Goal: Complete application form

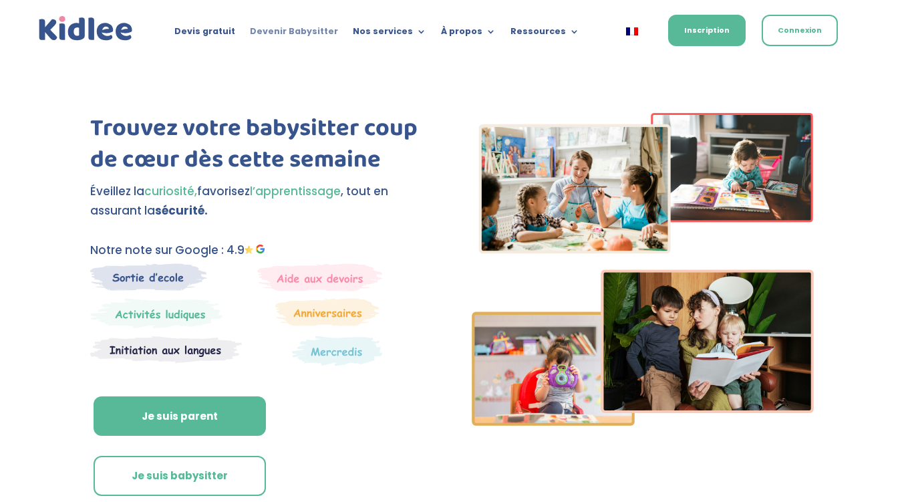
click at [313, 28] on link "Devenir Babysitter" at bounding box center [294, 34] width 88 height 15
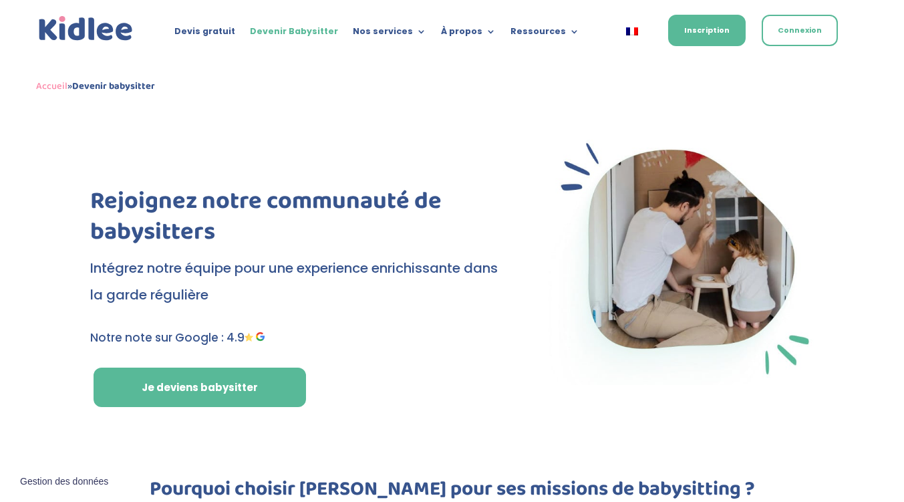
click at [221, 404] on link "Je deviens babysitter" at bounding box center [200, 387] width 212 height 40
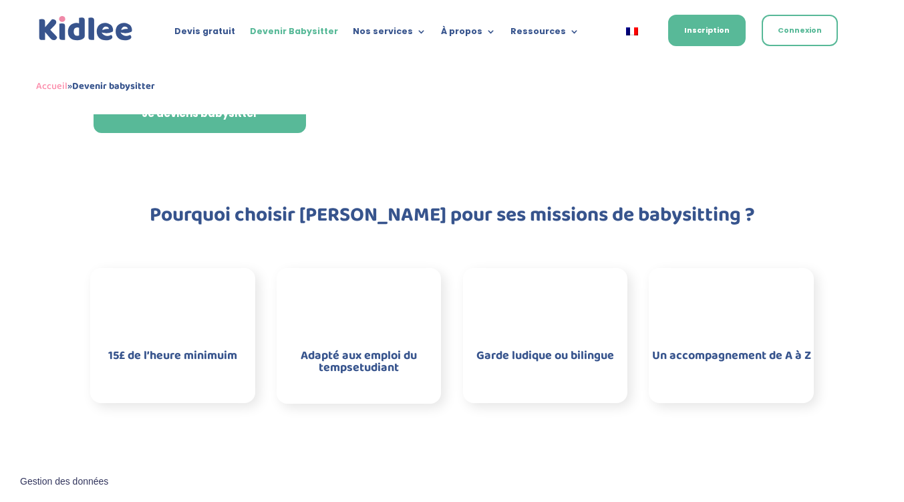
scroll to position [429, 0]
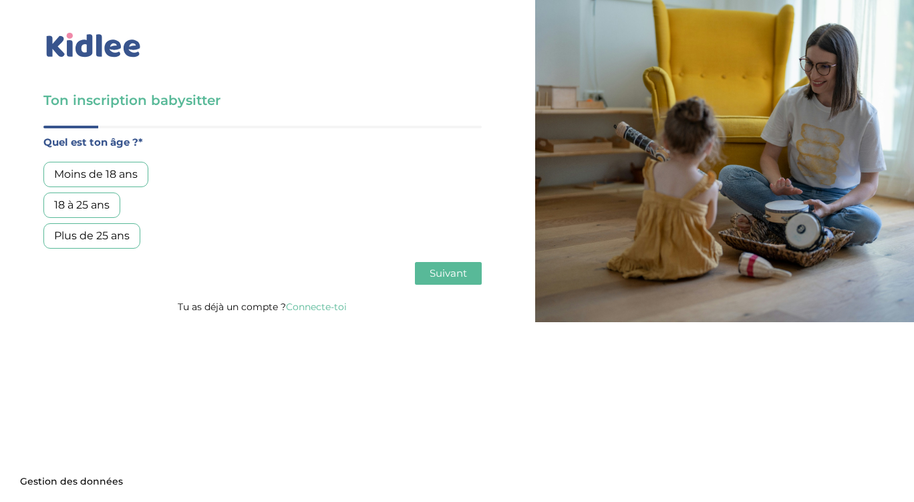
click at [96, 178] on div "Moins de 18 ans" at bounding box center [95, 174] width 105 height 25
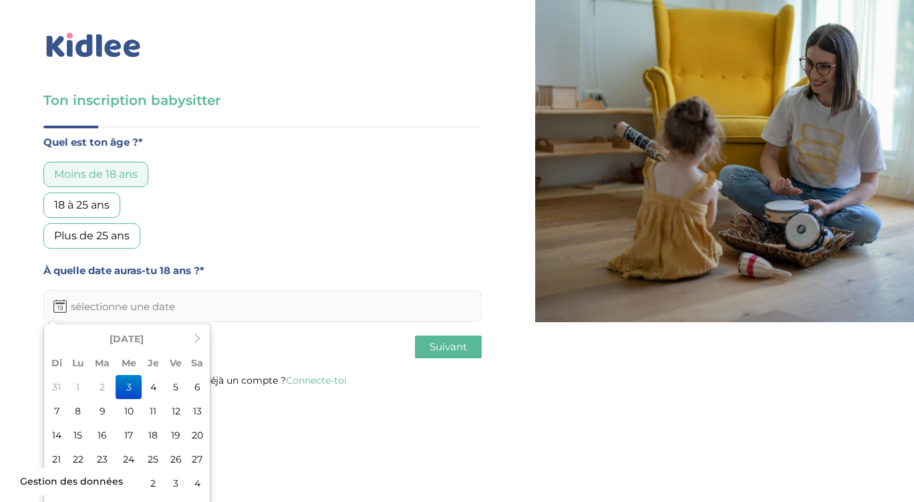
click at [166, 320] on input "text" at bounding box center [262, 306] width 438 height 32
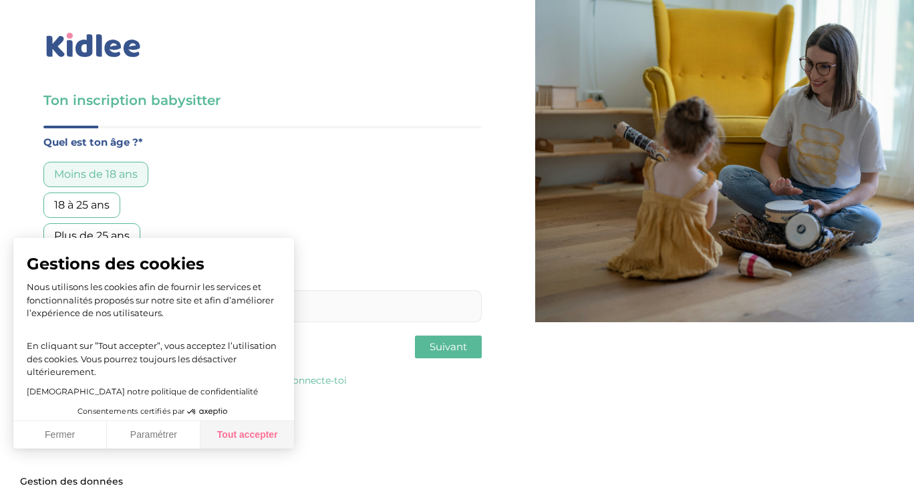
click at [227, 434] on button "Tout accepter" at bounding box center [247, 435] width 94 height 28
checkbox input "true"
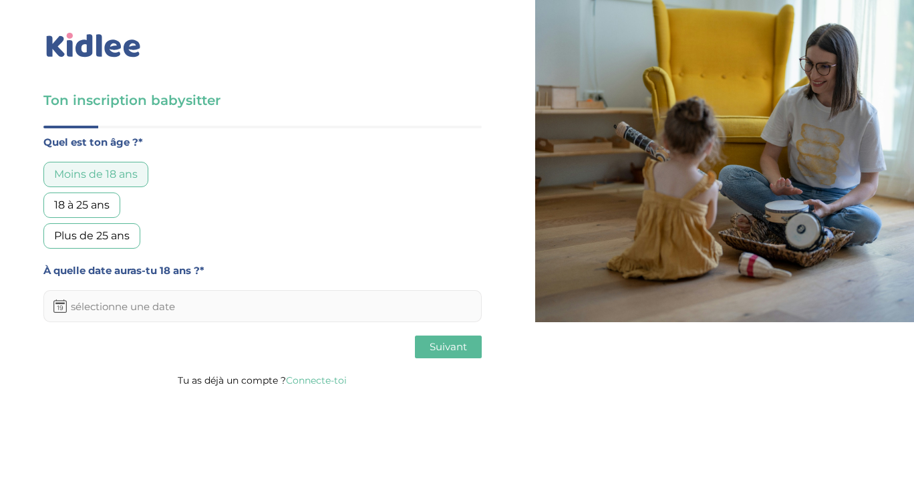
click at [128, 310] on input "text" at bounding box center [262, 306] width 438 height 32
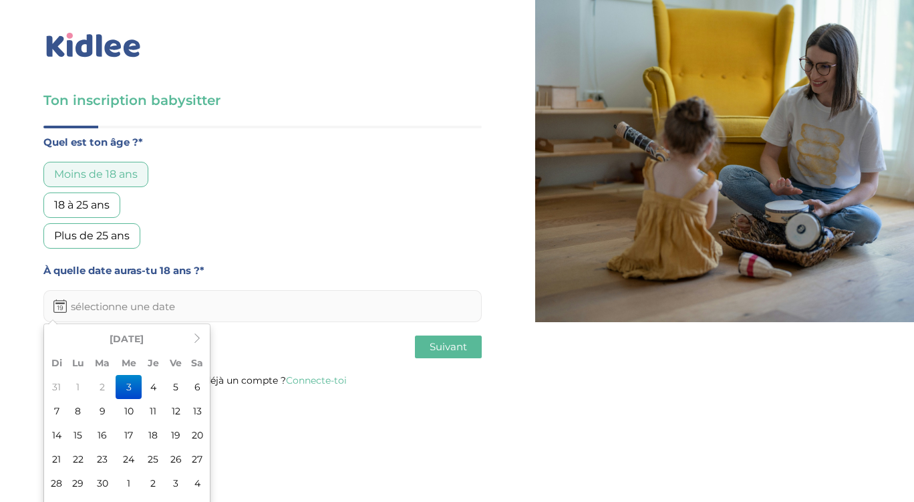
scroll to position [21, 0]
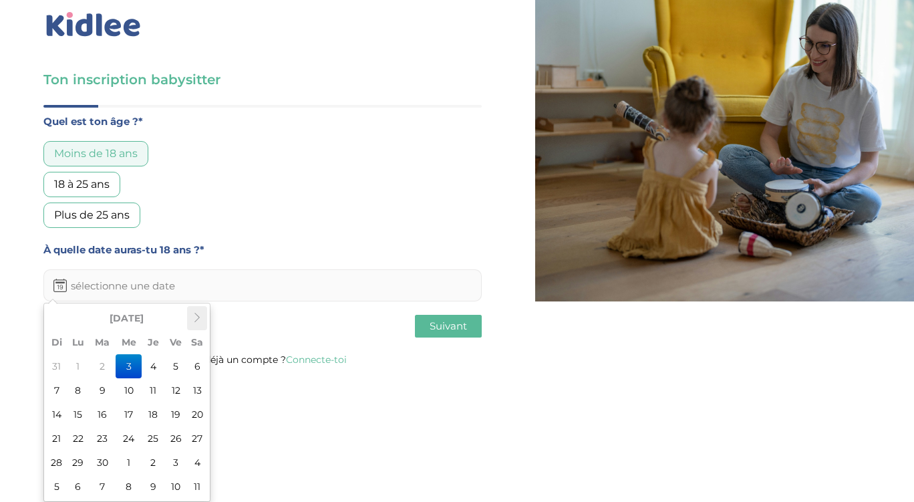
click at [200, 321] on icon at bounding box center [196, 317] width 9 height 9
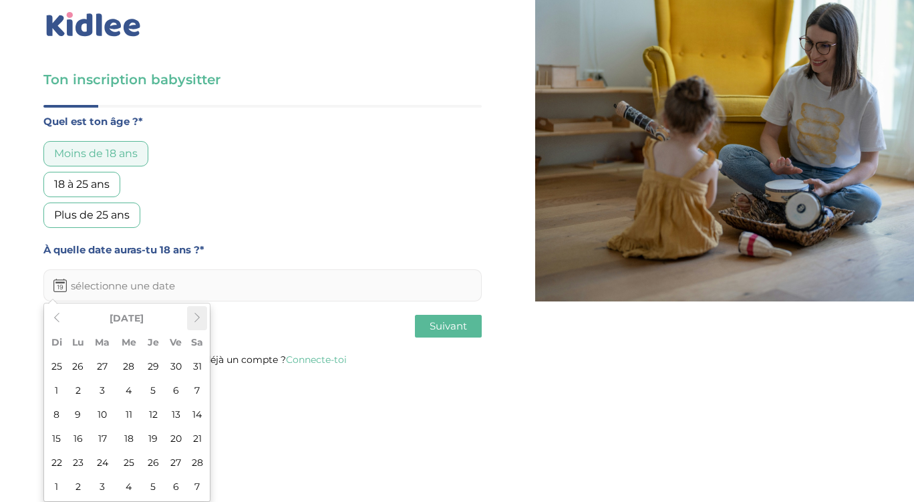
click at [200, 321] on icon at bounding box center [196, 317] width 9 height 9
click at [196, 390] on td "7" at bounding box center [197, 390] width 20 height 24
type input "07-03-2026"
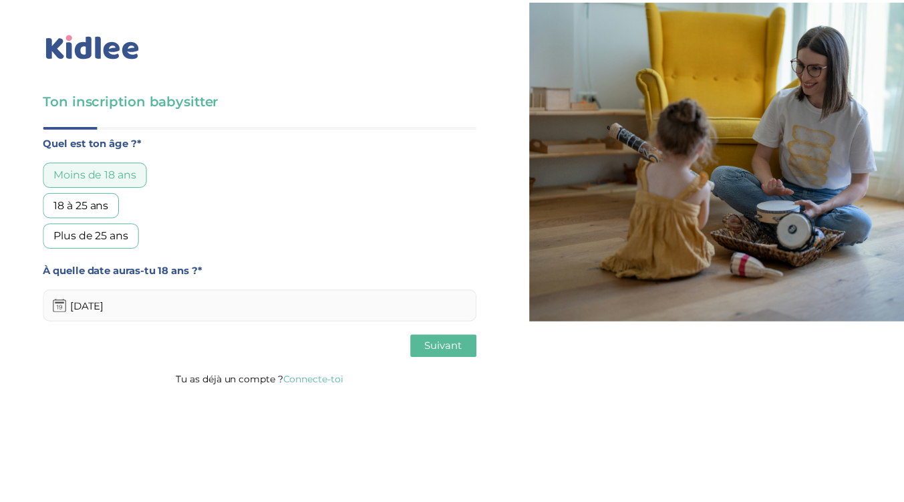
scroll to position [0, 0]
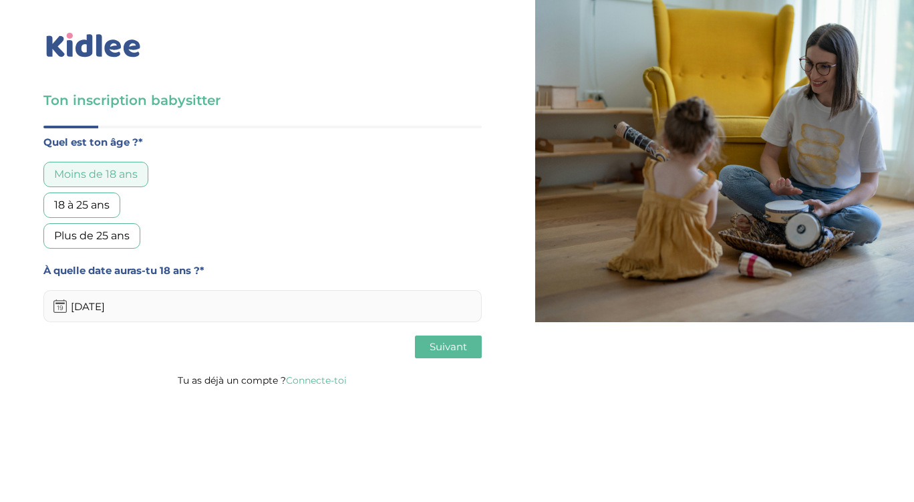
click at [427, 347] on button "Suivant" at bounding box center [448, 346] width 67 height 23
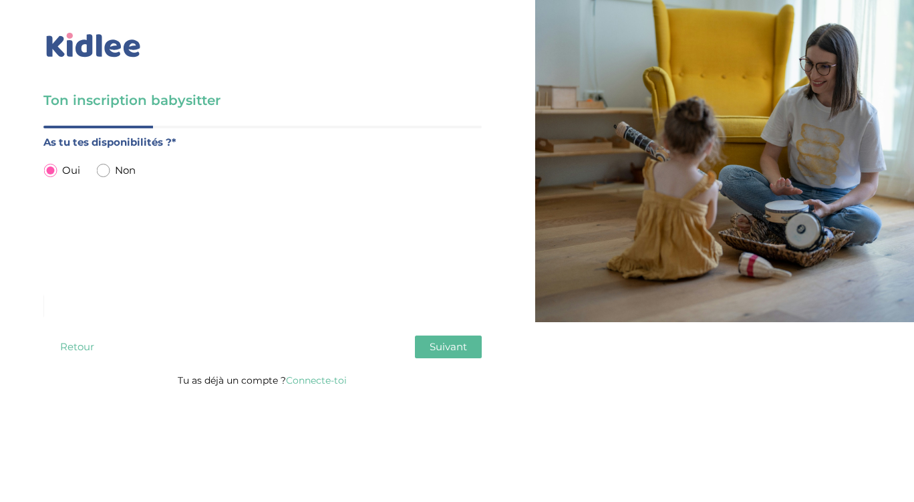
click at [426, 334] on div "Quel est ton âge ?* Moins de 18 ans 18 à 25 ans Plus de 25 ans À quelle date au…" at bounding box center [262, 249] width 438 height 246
click at [433, 345] on span "Suivant" at bounding box center [448, 346] width 37 height 13
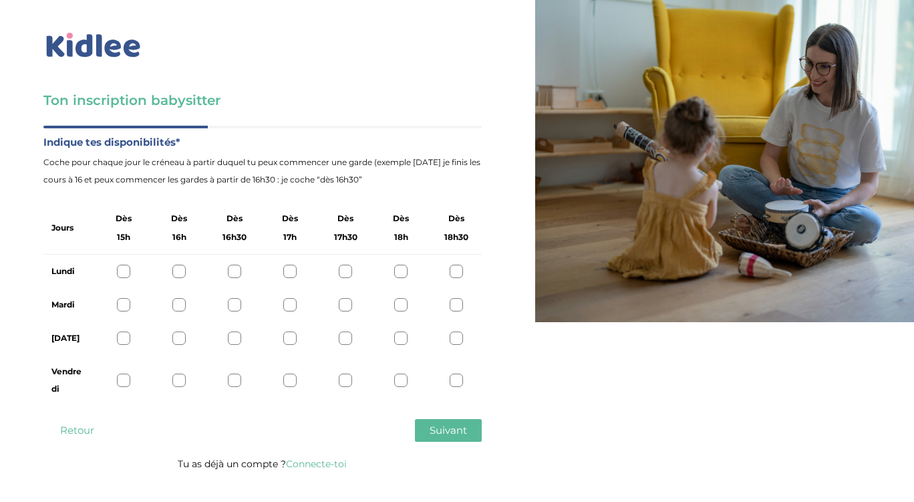
click at [238, 270] on div at bounding box center [234, 271] width 13 height 13
click at [238, 270] on icon at bounding box center [235, 272] width 10 height 10
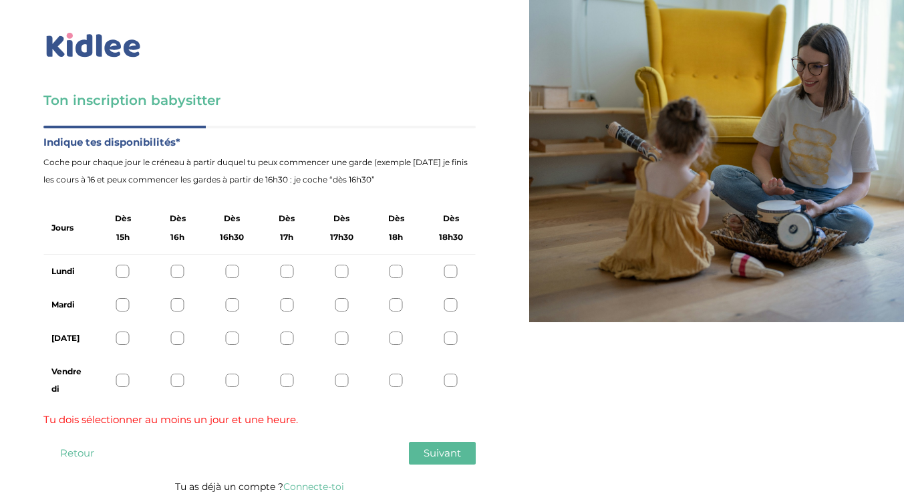
click at [238, 270] on div at bounding box center [231, 271] width 13 height 13
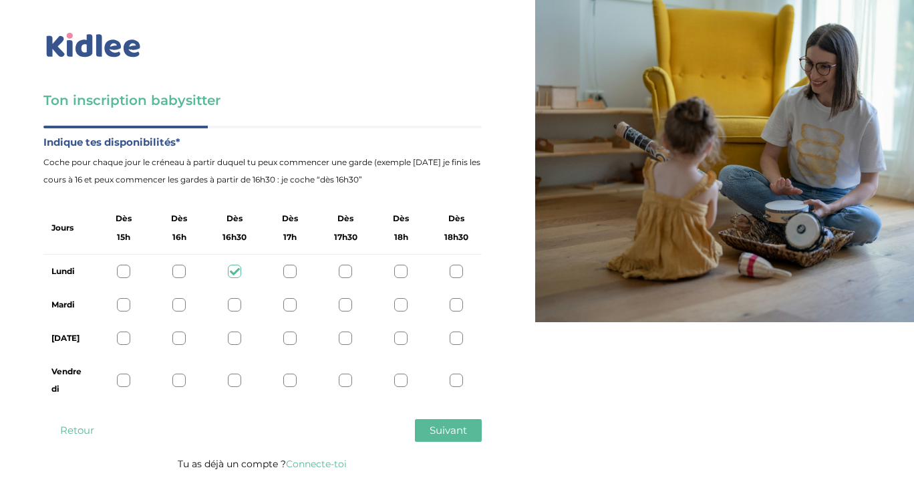
click at [238, 270] on icon at bounding box center [235, 272] width 10 height 10
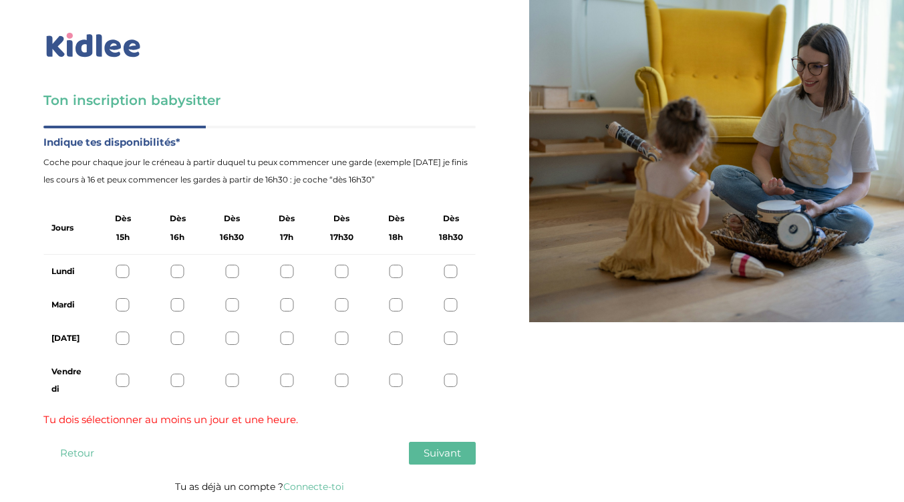
click at [289, 269] on div at bounding box center [286, 271] width 13 height 13
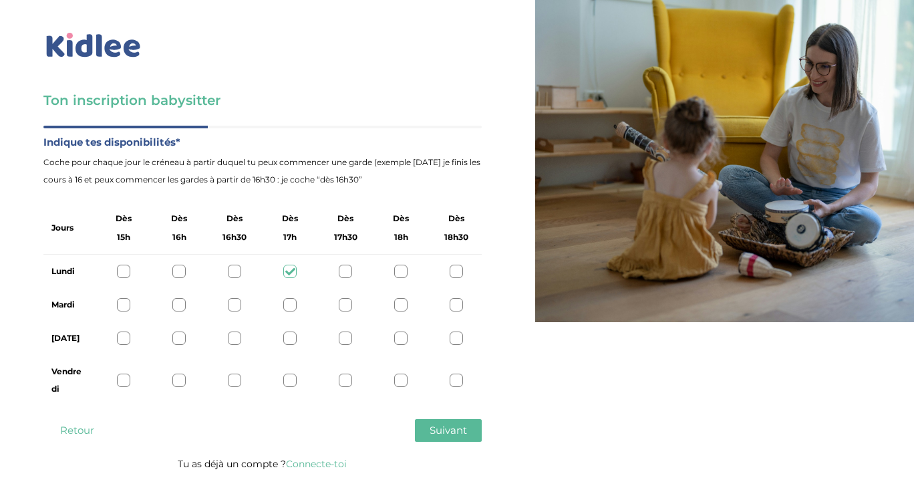
click at [293, 303] on div at bounding box center [289, 304] width 13 height 13
click at [400, 335] on div at bounding box center [400, 337] width 13 height 13
click at [401, 379] on div at bounding box center [400, 379] width 13 height 13
drag, startPoint x: 453, startPoint y: 378, endPoint x: 454, endPoint y: 338, distance: 40.1
click at [454, 338] on div "Jours Dès 15h Dès 16h Dès 16h30 Dès 17h Dès 17h30 Dès 18h Dès 18h30 Lundi Mardi…" at bounding box center [262, 304] width 438 height 204
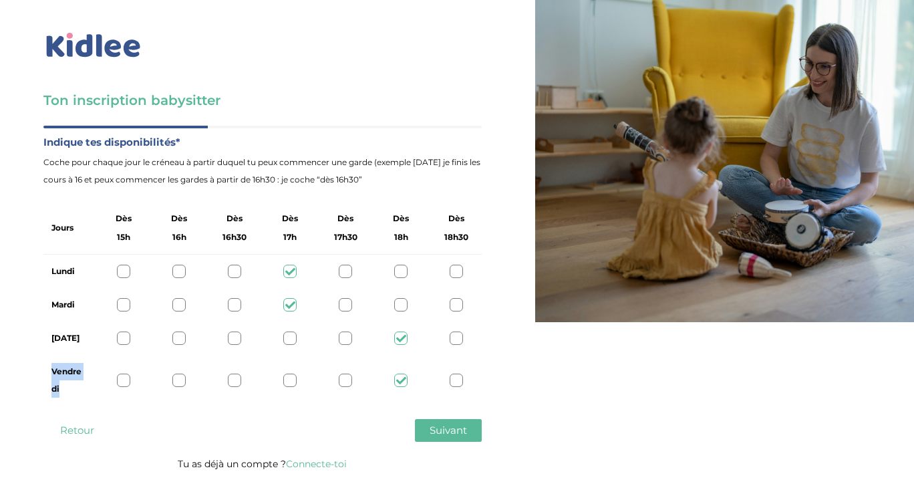
click at [454, 338] on div at bounding box center [456, 337] width 13 height 13
click at [455, 384] on div at bounding box center [456, 379] width 13 height 13
click at [459, 436] on span "Suivant" at bounding box center [448, 430] width 37 height 13
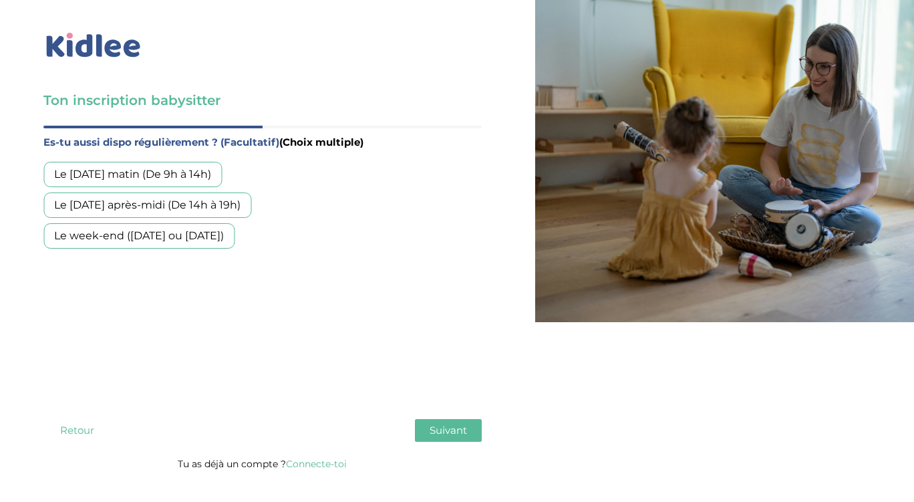
click at [170, 205] on div "Le mercredi après-midi (De 14h à 19h)" at bounding box center [147, 204] width 208 height 25
drag, startPoint x: 170, startPoint y: 205, endPoint x: 170, endPoint y: 237, distance: 32.1
click at [170, 237] on div "Le mercredi matin (De 9h à 14h) Le mercredi après-midi (De 14h à 19h) Le week-e…" at bounding box center [262, 205] width 438 height 87
click at [170, 237] on div "Le week-end (samedi ou dimanche)" at bounding box center [138, 235] width 191 height 25
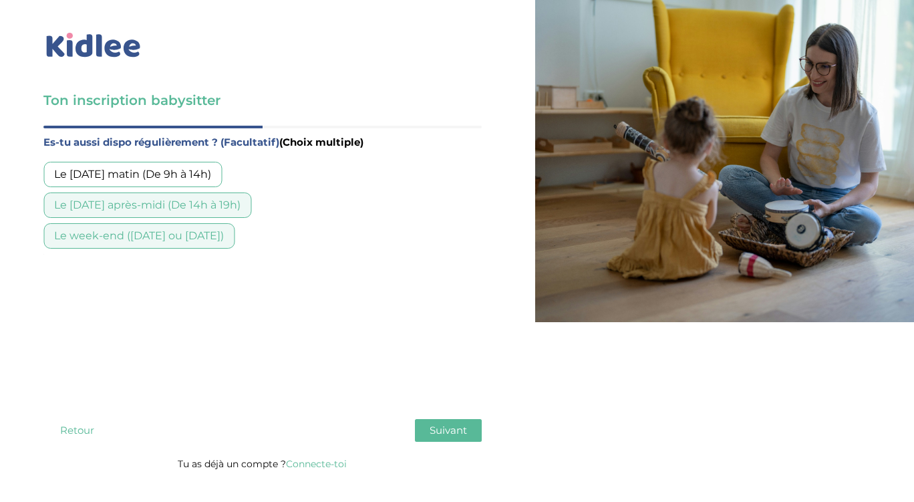
click at [460, 431] on span "Suivant" at bounding box center [448, 430] width 37 height 13
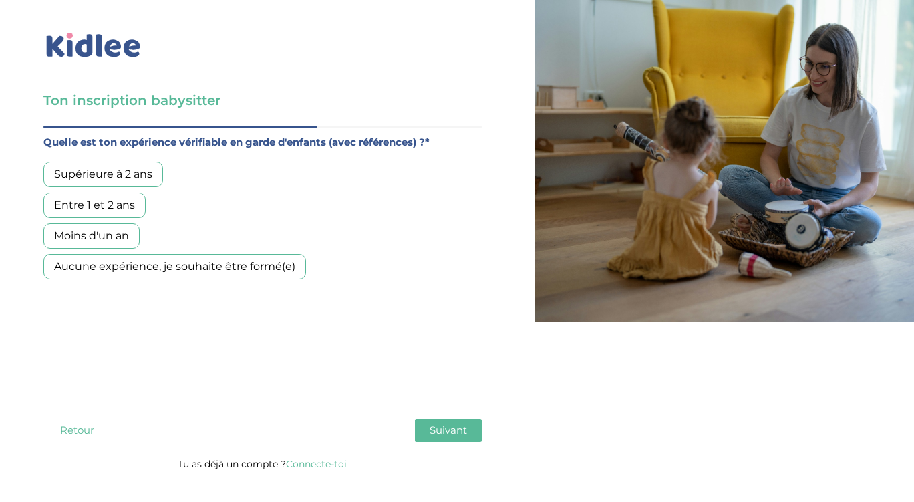
click at [136, 273] on div "Aucune expérience, je souhaite être formé(e)" at bounding box center [174, 266] width 263 height 25
click at [438, 428] on span "Suivant" at bounding box center [448, 430] width 37 height 13
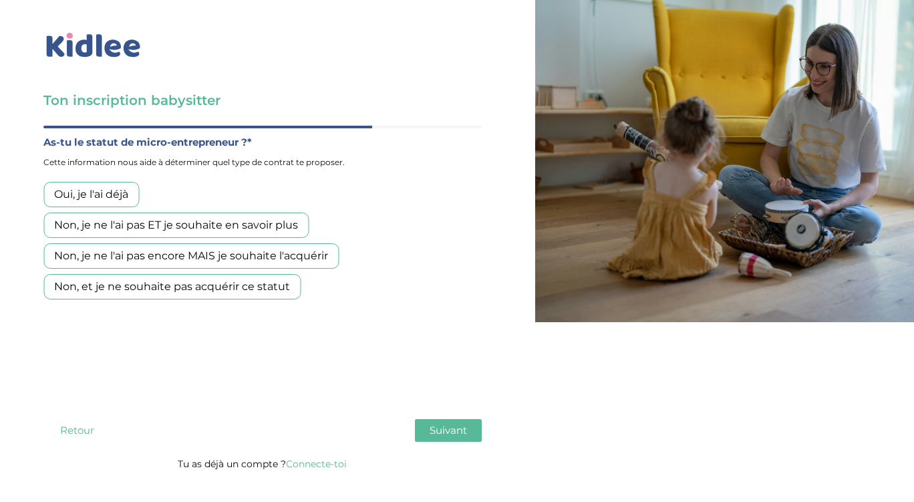
click at [238, 289] on div "Non, et je ne souhaite pas acquérir ce statut" at bounding box center [171, 286] width 257 height 25
click at [456, 430] on span "Suivant" at bounding box center [448, 430] width 37 height 13
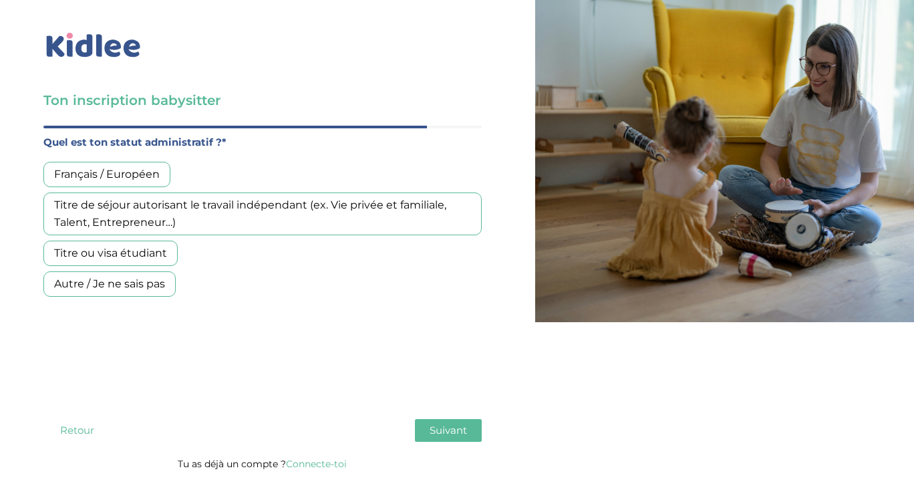
click at [142, 177] on div "Français / Européen" at bounding box center [106, 174] width 127 height 25
click at [440, 428] on span "Suivant" at bounding box center [448, 430] width 37 height 13
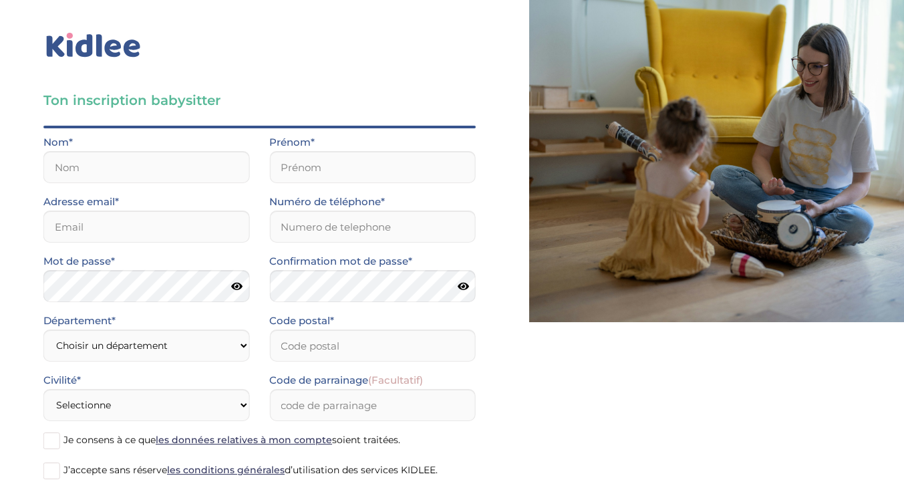
scroll to position [63, 0]
